Goal: Check status

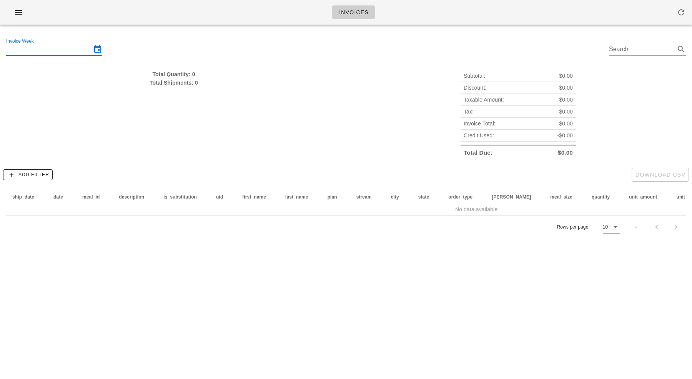
click at [60, 50] on input "Invoice Week" at bounding box center [48, 49] width 85 height 12
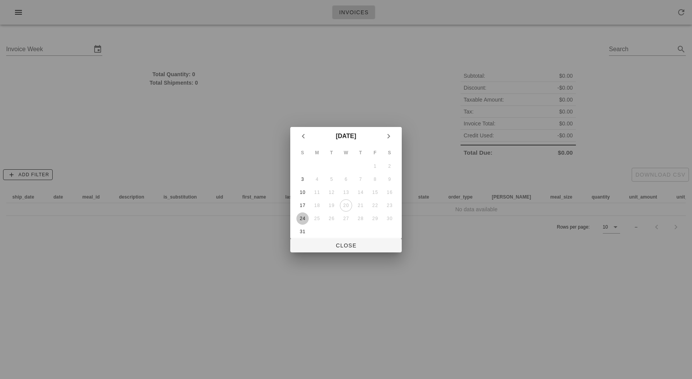
click at [302, 222] on button "24" at bounding box center [302, 218] width 12 height 12
click at [329, 249] on button "Close" at bounding box center [345, 245] width 111 height 14
type input "[DATE]"
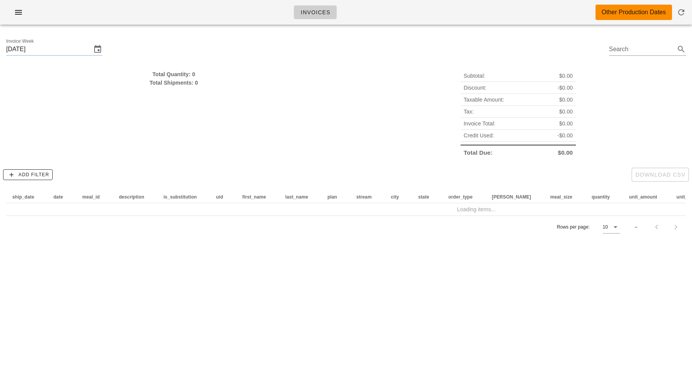
click at [314, 38] on div "Invoice Week [DATE] Search" at bounding box center [346, 50] width 692 height 39
drag, startPoint x: 314, startPoint y: 38, endPoint x: 316, endPoint y: 99, distance: 61.1
click at [316, 99] on div "Invoice Week [DATE] Search Total Quantity: 0 Total Shipments: 0 Subtotal: $0.00…" at bounding box center [346, 137] width 692 height 213
click at [316, 99] on div "Total Quantity: 0 Total Shipments: 0" at bounding box center [174, 114] width 344 height 98
drag, startPoint x: 316, startPoint y: 99, endPoint x: 287, endPoint y: 47, distance: 59.5
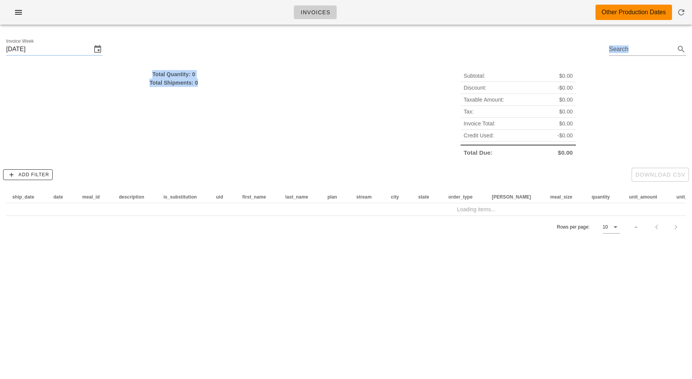
click at [287, 46] on div "Invoice Week [DATE] Search Total Quantity: 0 Total Shipments: 0 Subtotal: $0.00…" at bounding box center [346, 137] width 692 height 213
click at [287, 47] on div "Invoice Week [DATE] Search" at bounding box center [346, 50] width 692 height 39
drag, startPoint x: 287, startPoint y: 47, endPoint x: 287, endPoint y: 137, distance: 90.7
click at [287, 137] on div "Invoice Week [DATE] Search Total Quantity: 0 Total Shipments: 0 Subtotal: $0.00…" at bounding box center [346, 137] width 692 height 213
click at [287, 137] on div "Total Quantity: 0 Total Shipments: 0" at bounding box center [174, 114] width 344 height 98
